Goal: Task Accomplishment & Management: Use online tool/utility

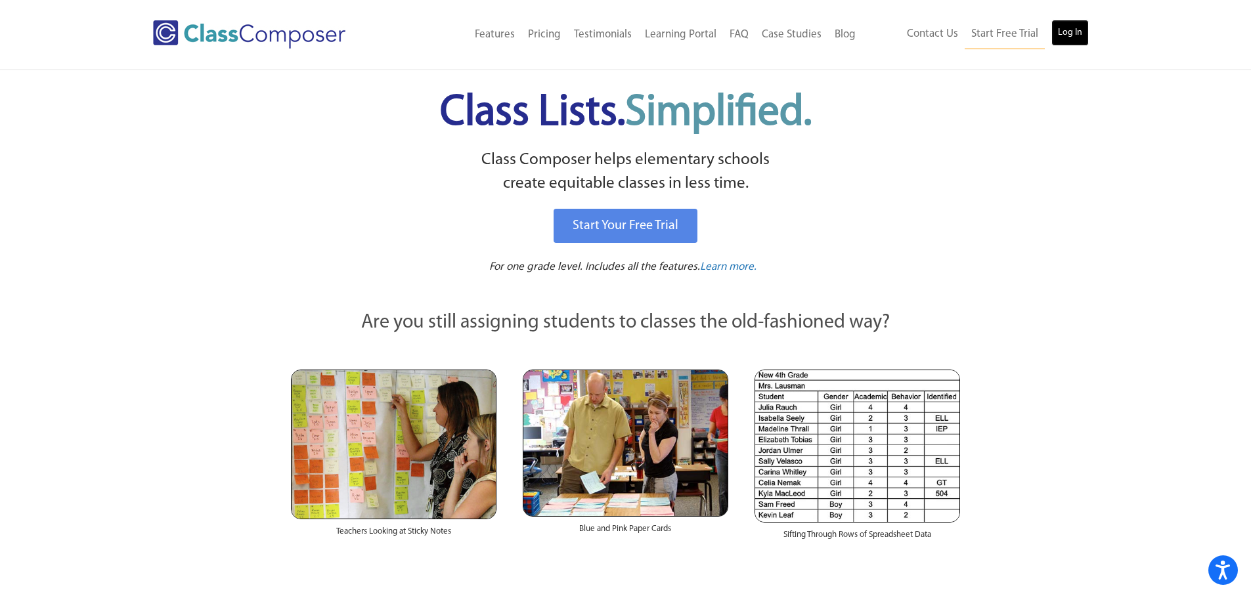
click at [1064, 30] on link "Log In" at bounding box center [1069, 33] width 37 height 26
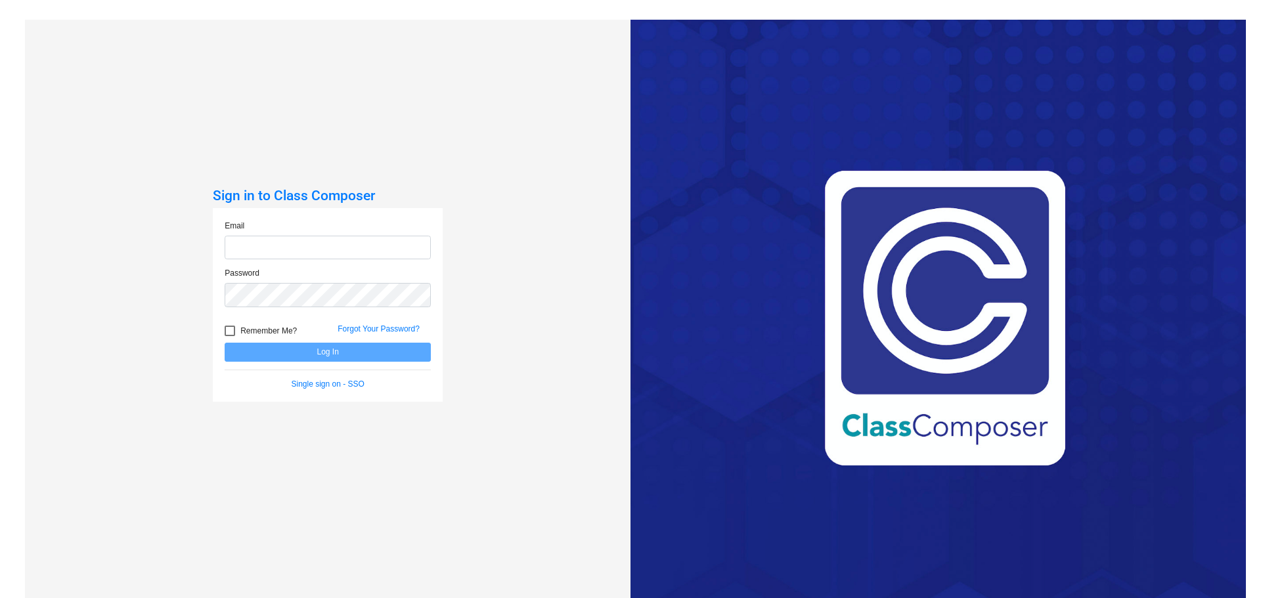
type input "[EMAIL_ADDRESS][PERSON_NAME][DOMAIN_NAME]"
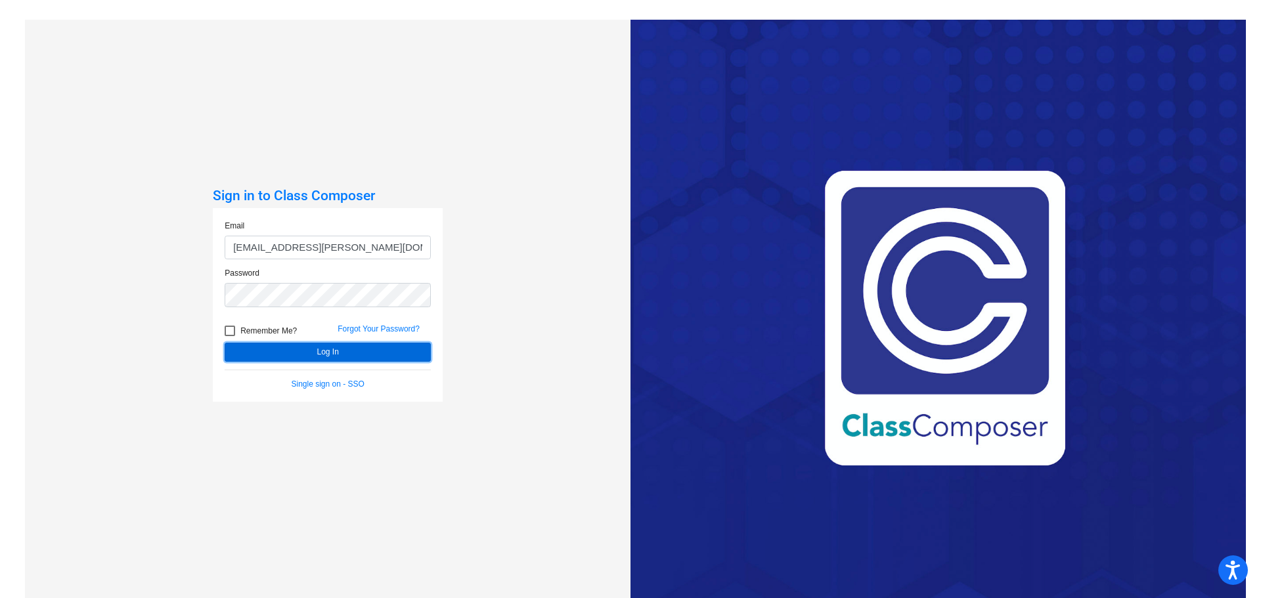
click at [331, 352] on button "Log In" at bounding box center [328, 352] width 206 height 19
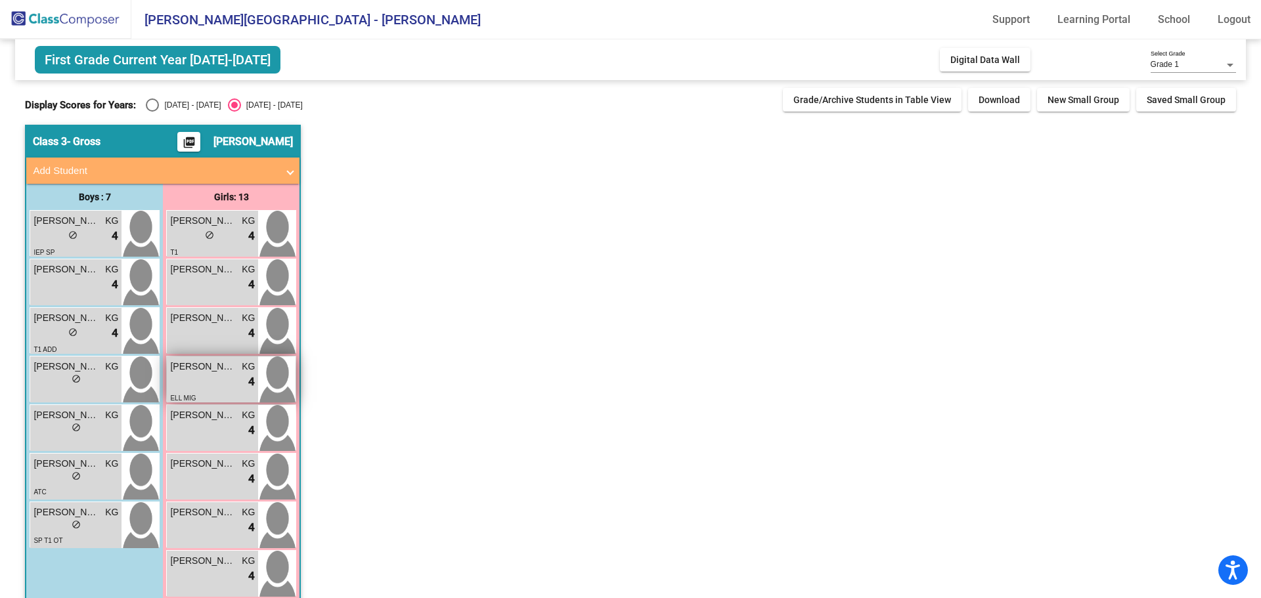
click at [210, 372] on div "[PERSON_NAME] KG lock do_not_disturb_alt 4 ELL MIG" at bounding box center [212, 380] width 91 height 46
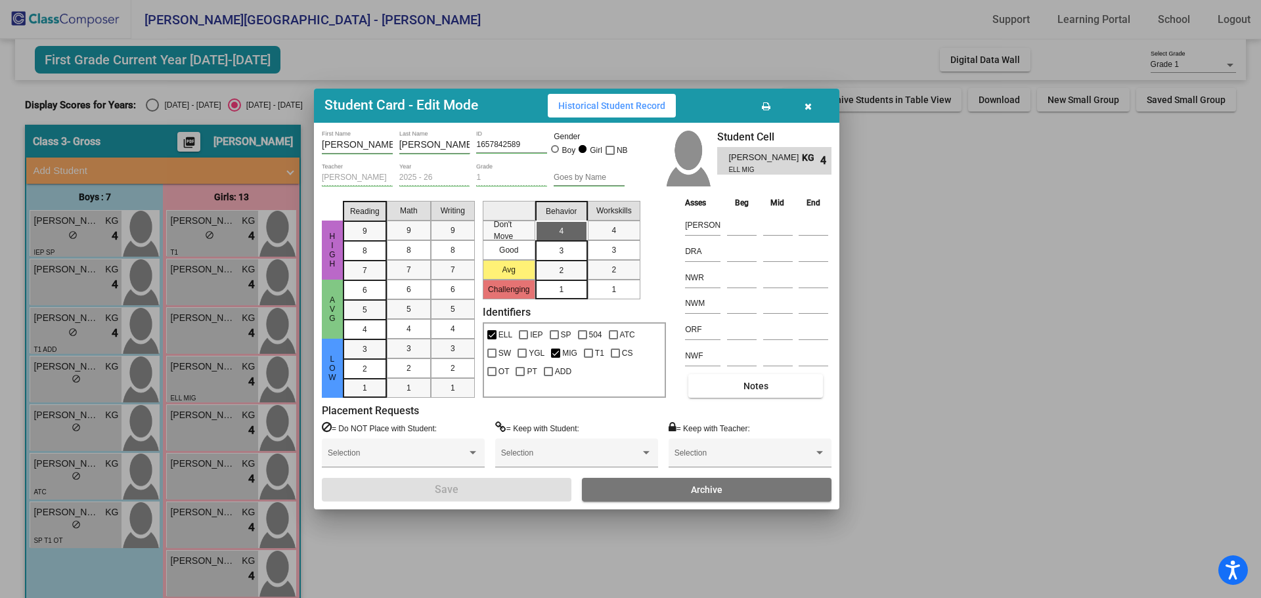
click at [100, 375] on div at bounding box center [630, 299] width 1261 height 598
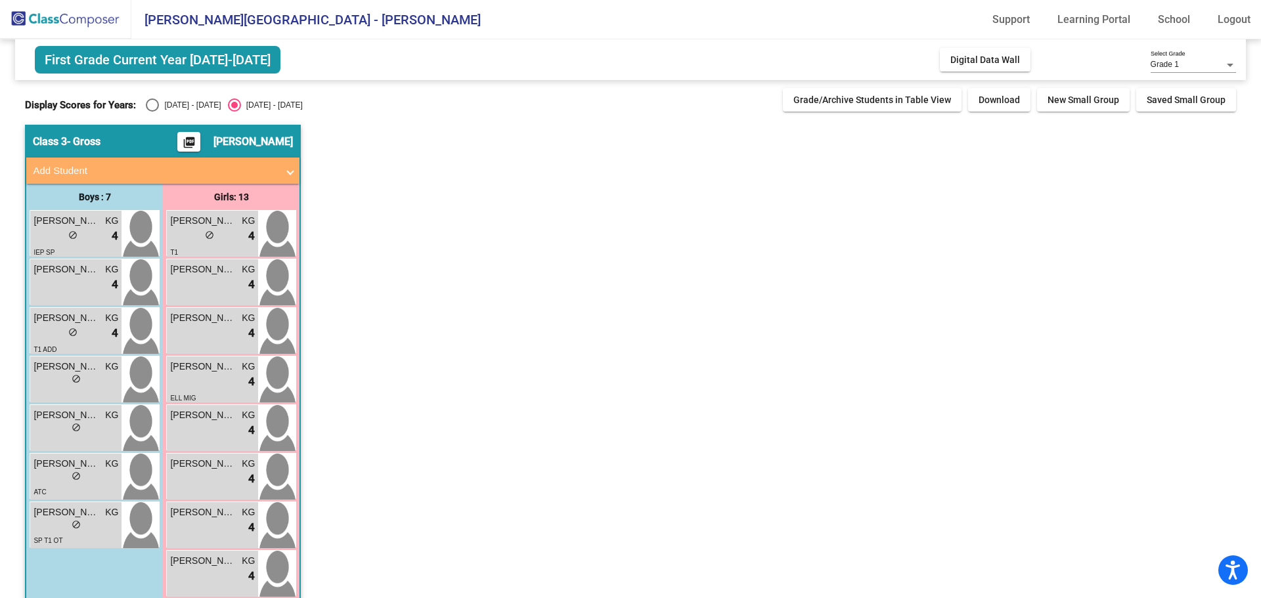
click at [100, 375] on div "lock do_not_disturb_alt" at bounding box center [75, 381] width 85 height 14
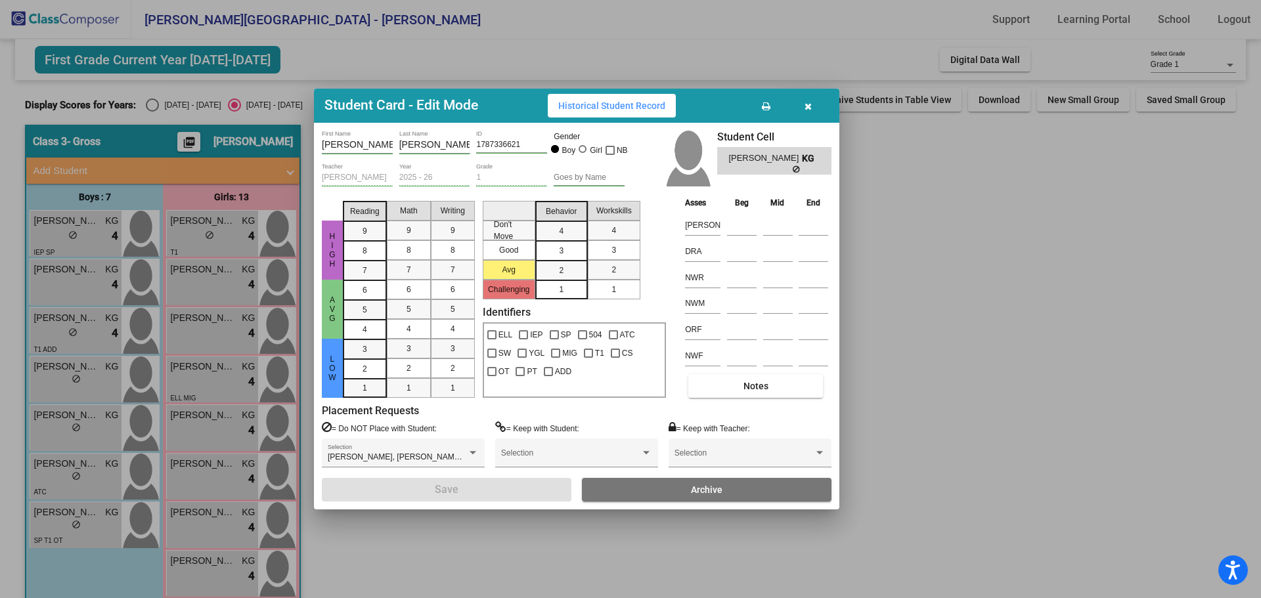
click at [108, 533] on div at bounding box center [630, 299] width 1261 height 598
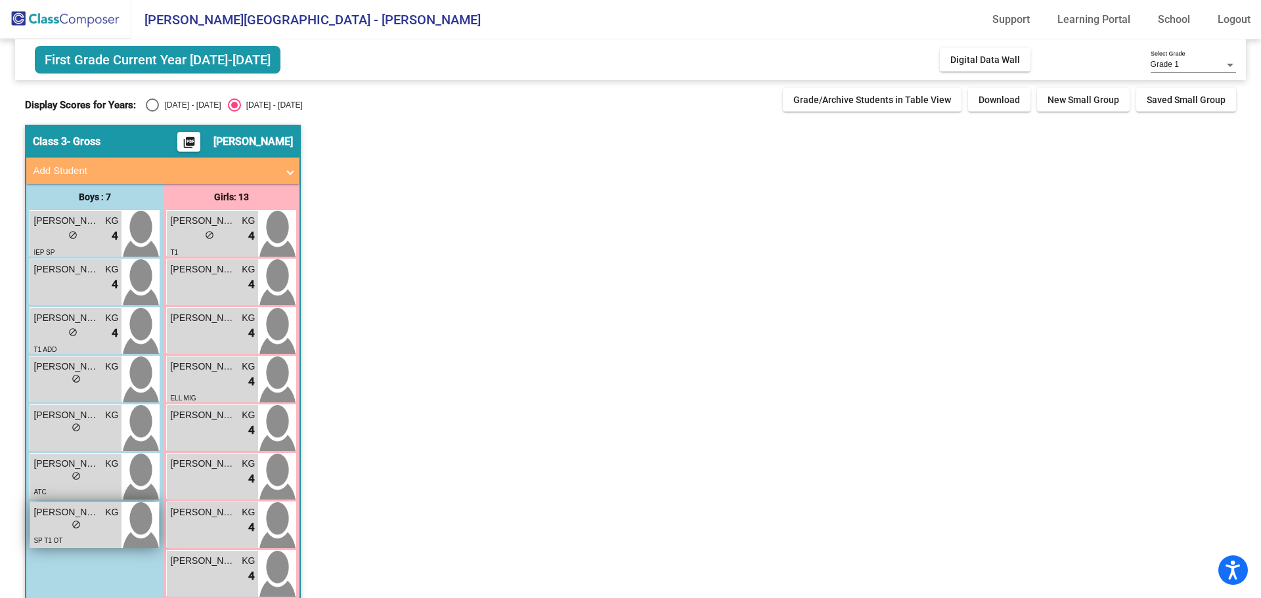
click at [97, 523] on div "lock do_not_disturb_alt" at bounding box center [75, 526] width 85 height 14
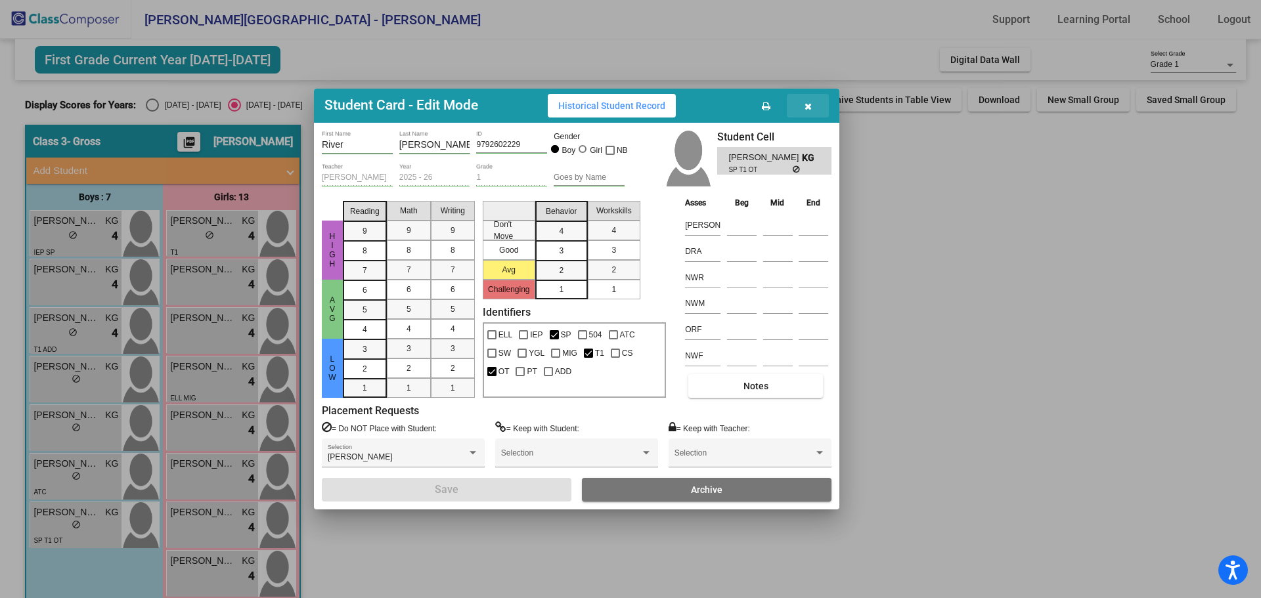
click at [812, 106] on button "button" at bounding box center [808, 106] width 42 height 24
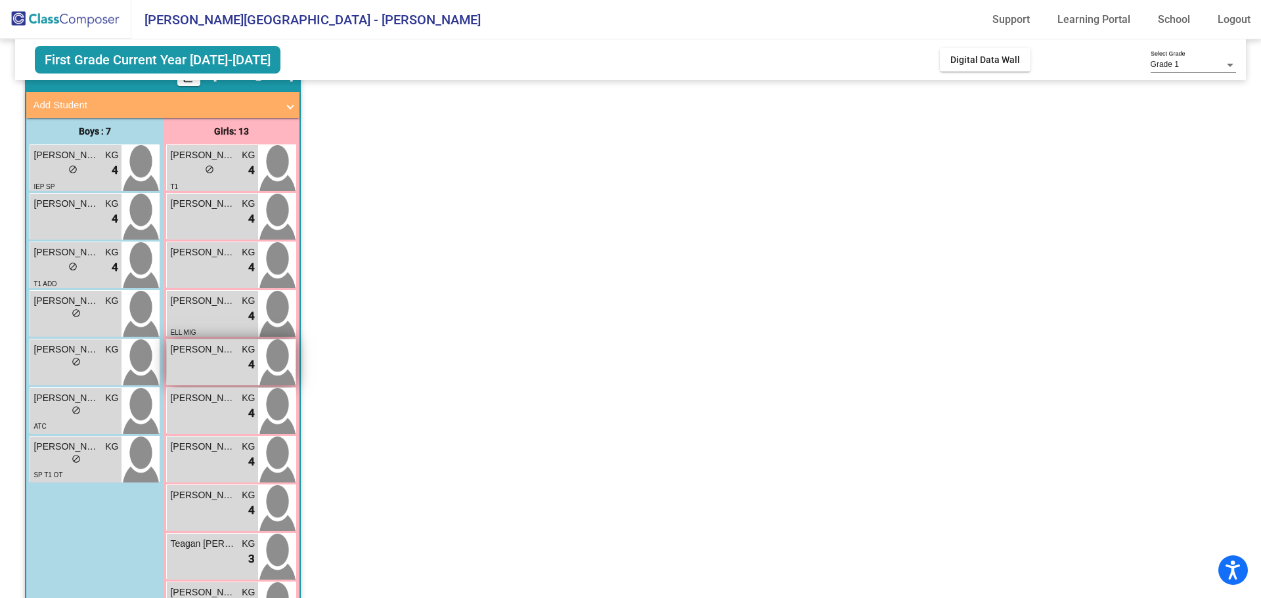
scroll to position [131, 0]
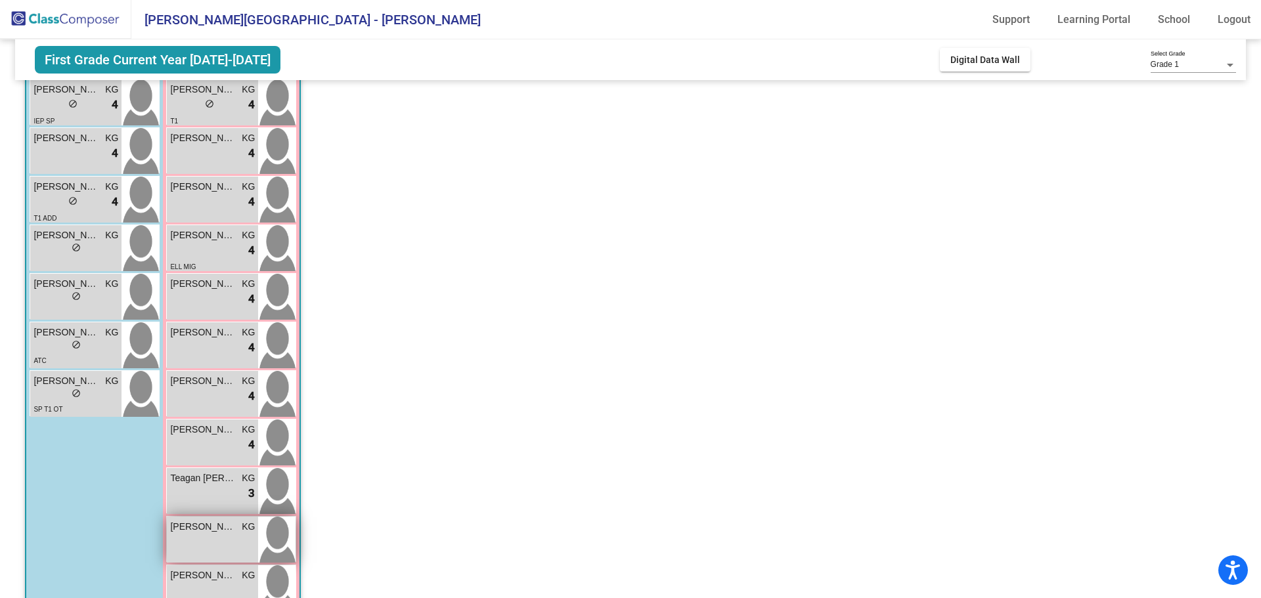
click at [218, 531] on span "[PERSON_NAME]" at bounding box center [203, 527] width 66 height 14
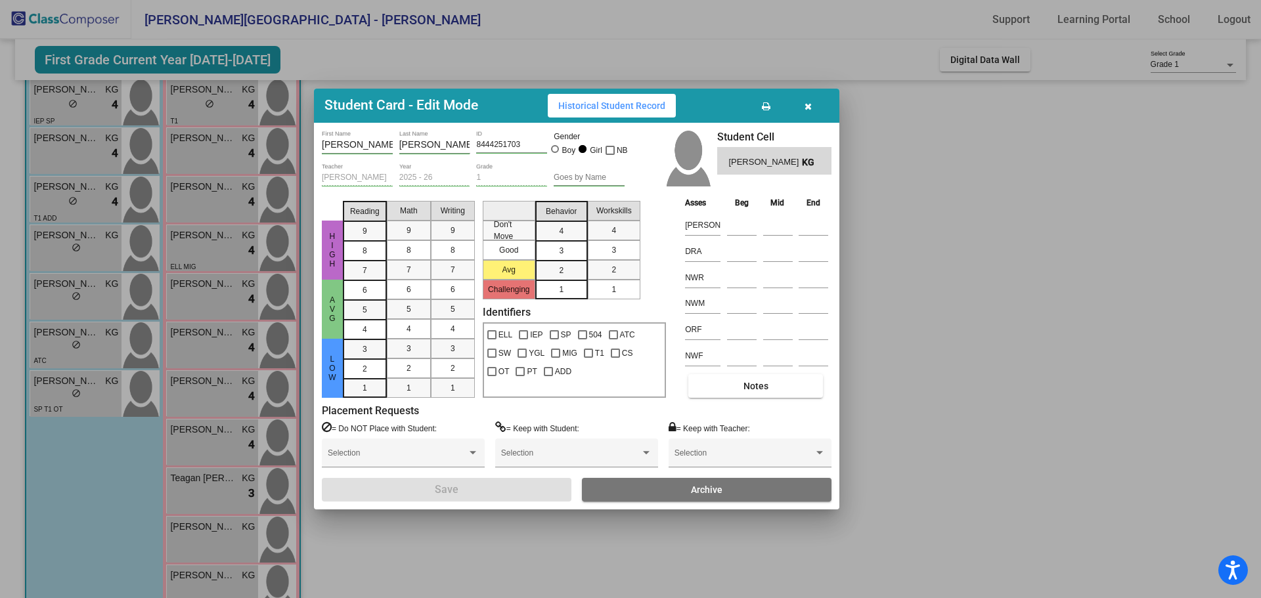
click at [813, 106] on button "button" at bounding box center [808, 106] width 42 height 24
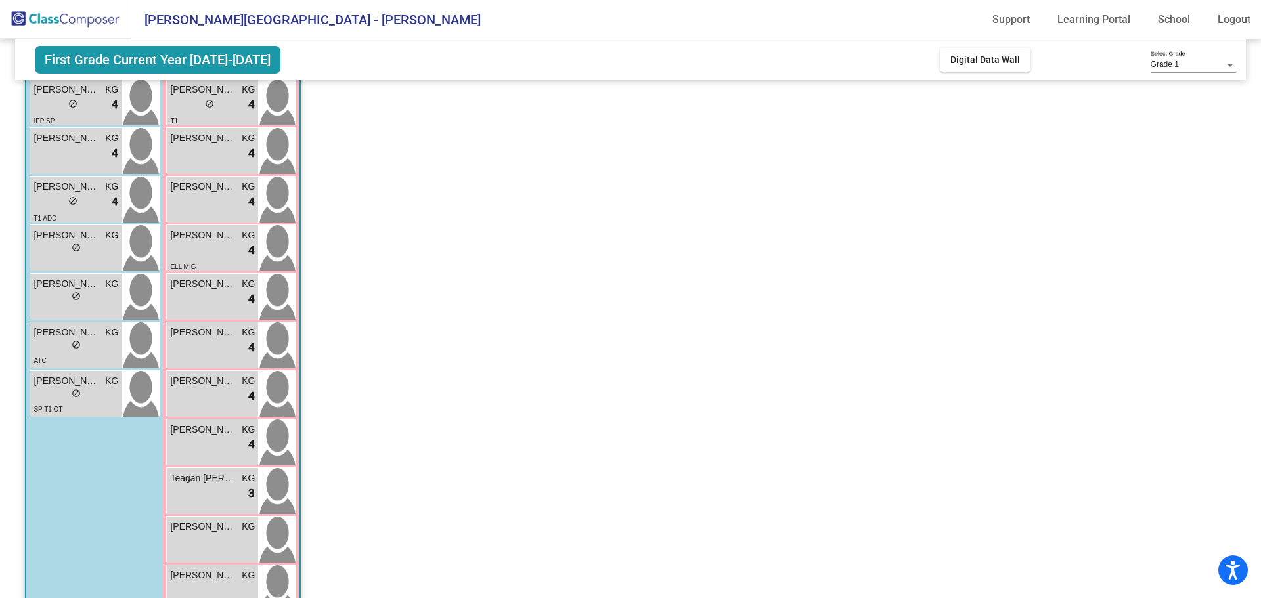
scroll to position [263, 0]
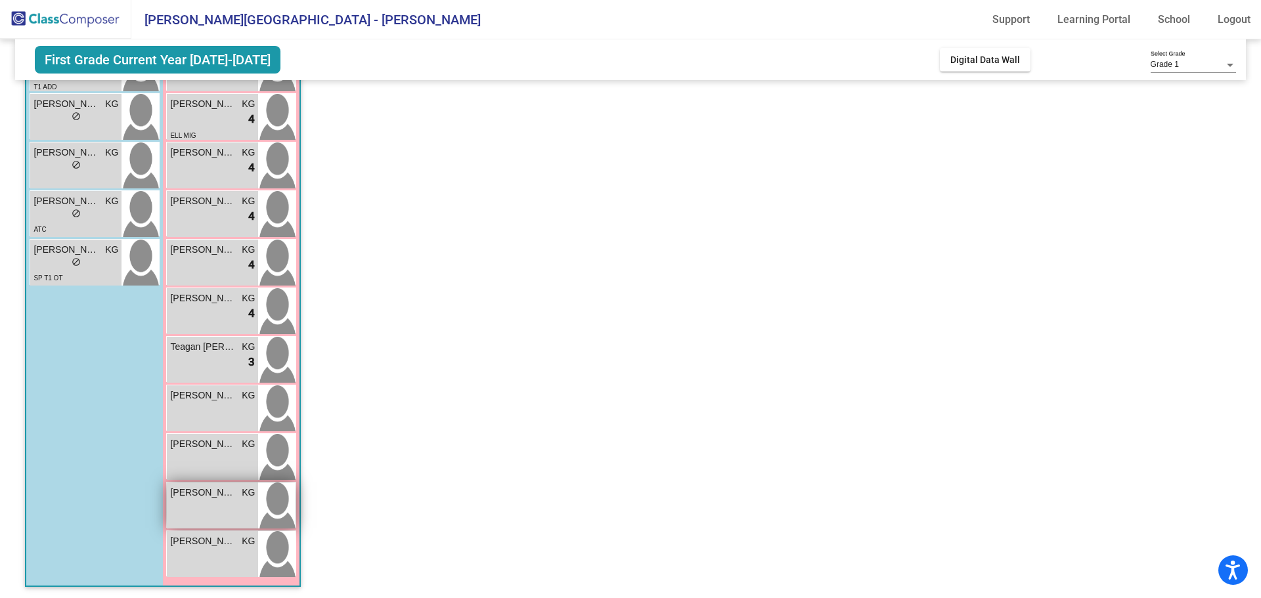
click at [200, 498] on span "[PERSON_NAME]" at bounding box center [203, 493] width 66 height 14
